Goal: Transaction & Acquisition: Purchase product/service

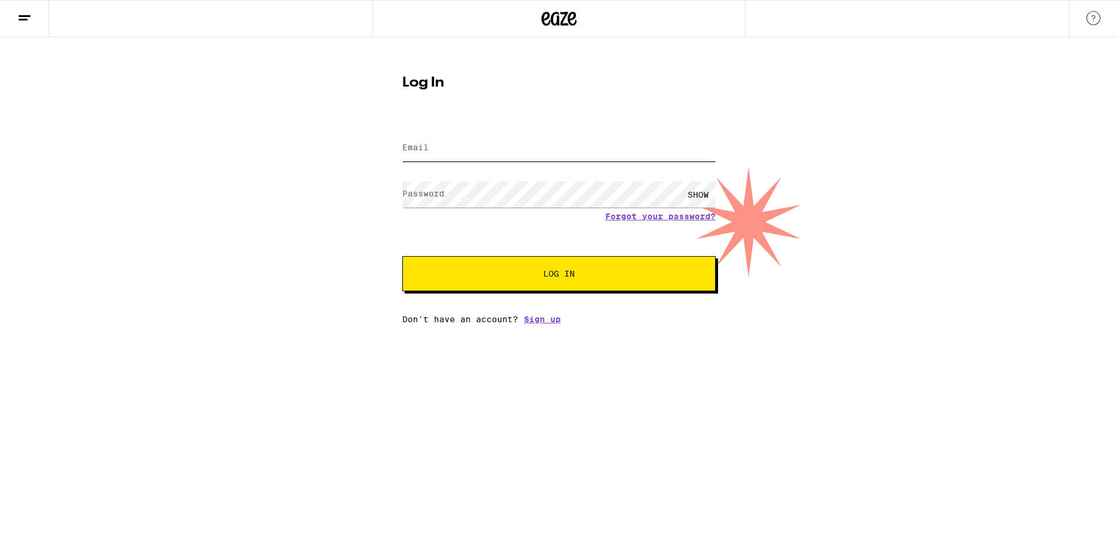
click at [627, 134] on div at bounding box center [558, 148] width 313 height 34
type input "[EMAIL_ADDRESS][DOMAIN_NAME]"
click at [402, 256] on button "Log In" at bounding box center [558, 273] width 313 height 35
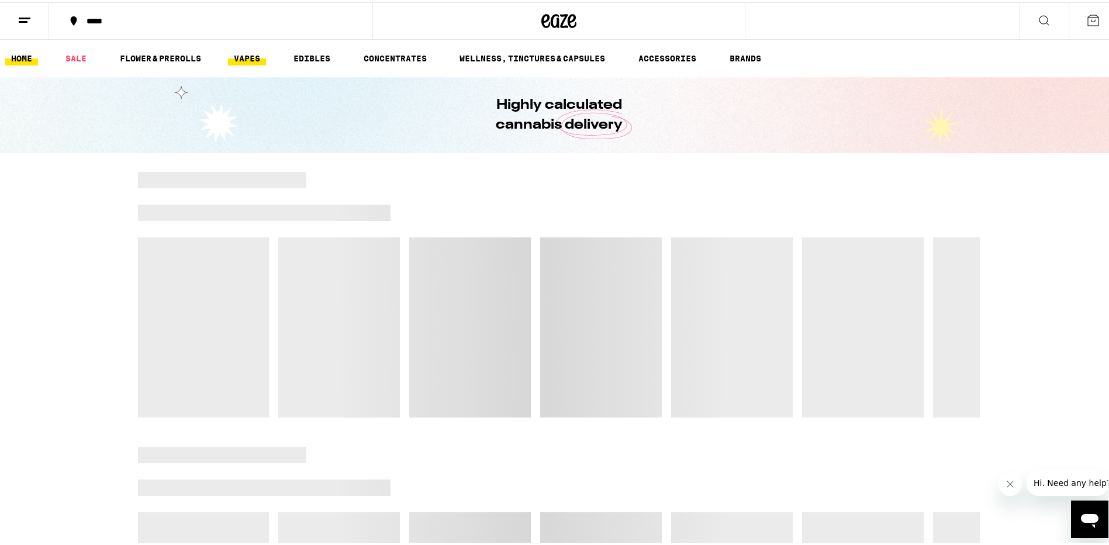
click at [239, 53] on link "VAPES" at bounding box center [247, 56] width 38 height 14
